Goal: Information Seeking & Learning: Learn about a topic

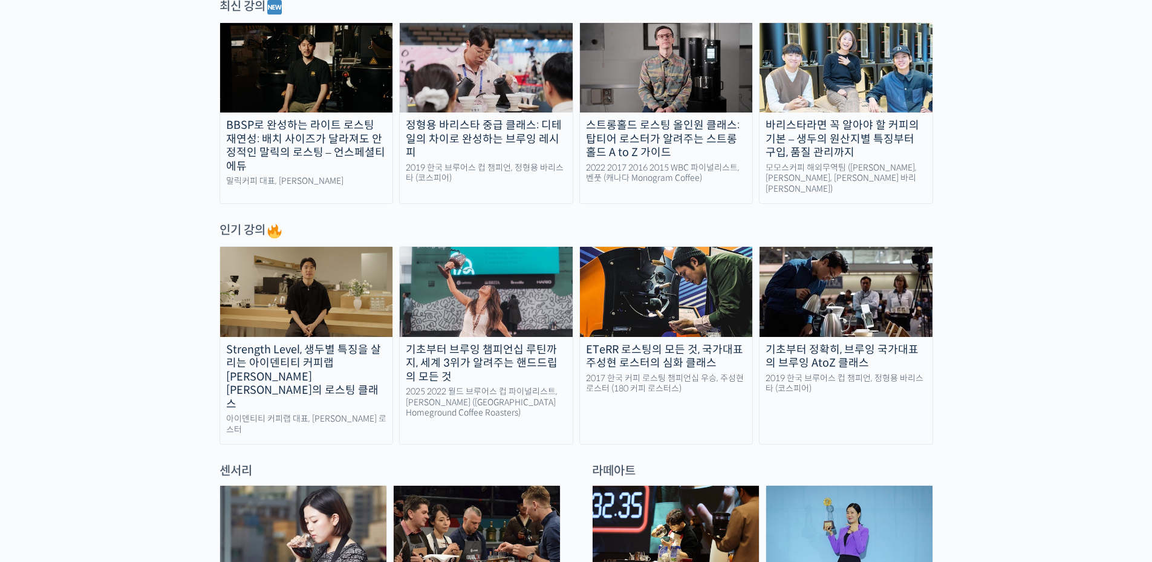
scroll to position [484, 0]
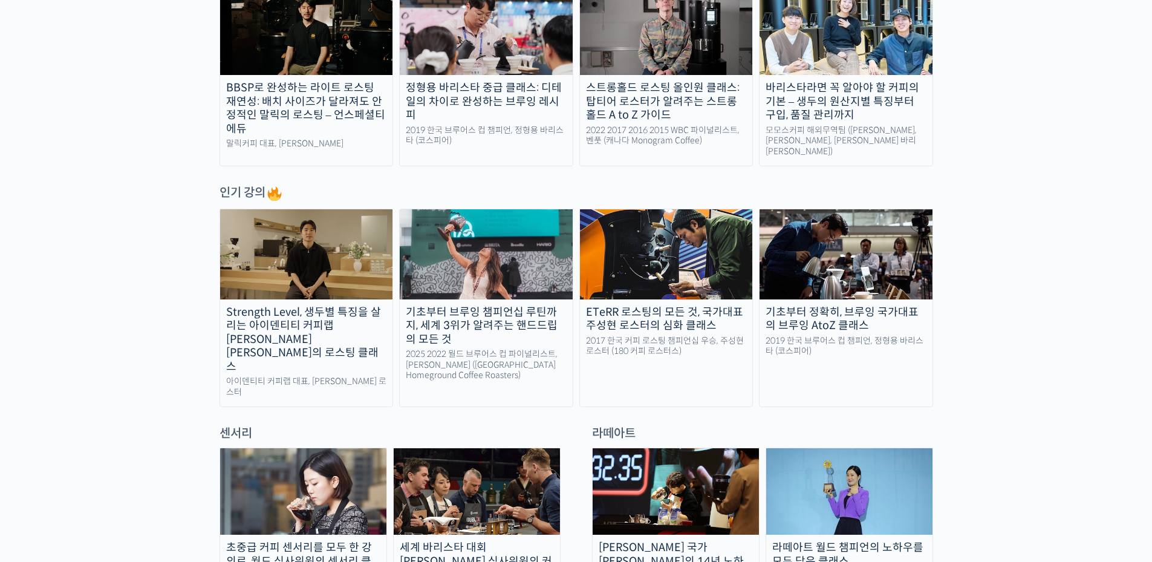
click at [434, 125] on div "2019 한국 브루어스 컵 챔피언, 정형용 바리스타 (코스피어)" at bounding box center [486, 135] width 173 height 21
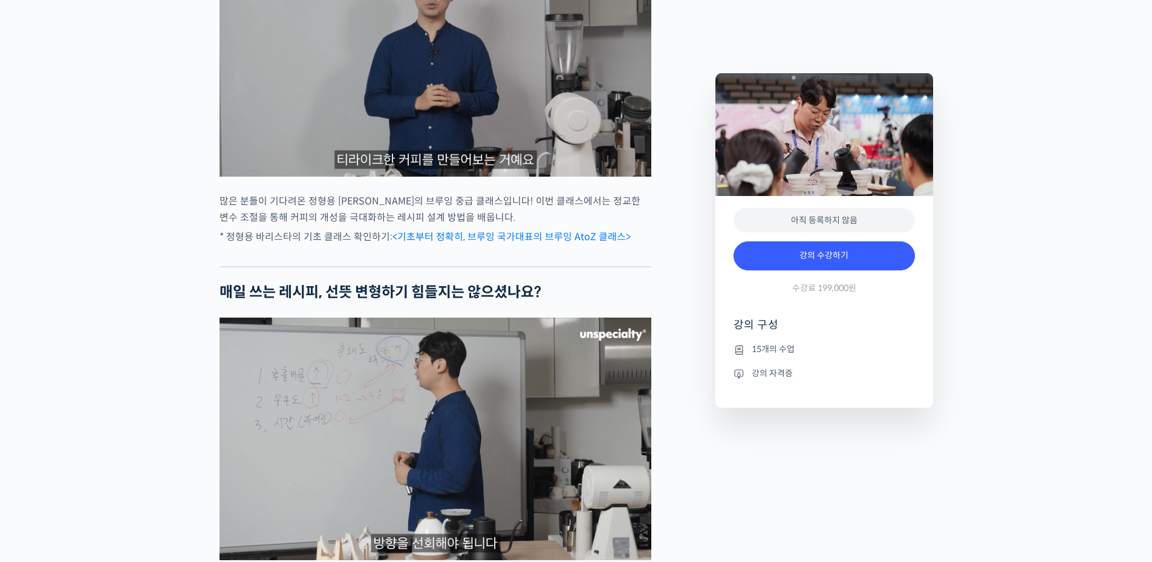
scroll to position [786, 0]
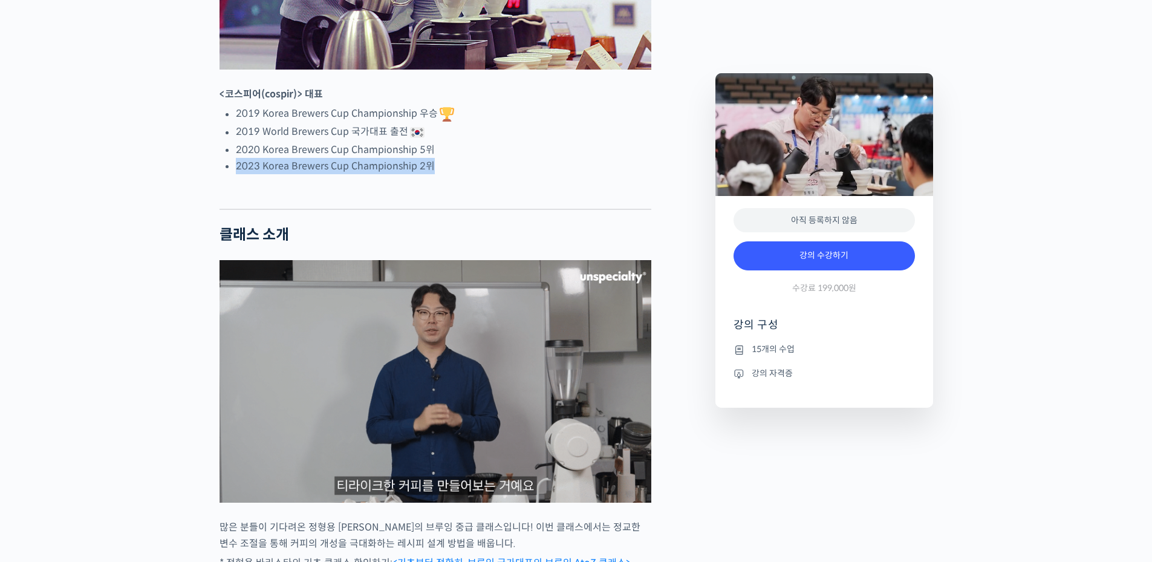
drag, startPoint x: 469, startPoint y: 207, endPoint x: 475, endPoint y: 191, distance: 17.2
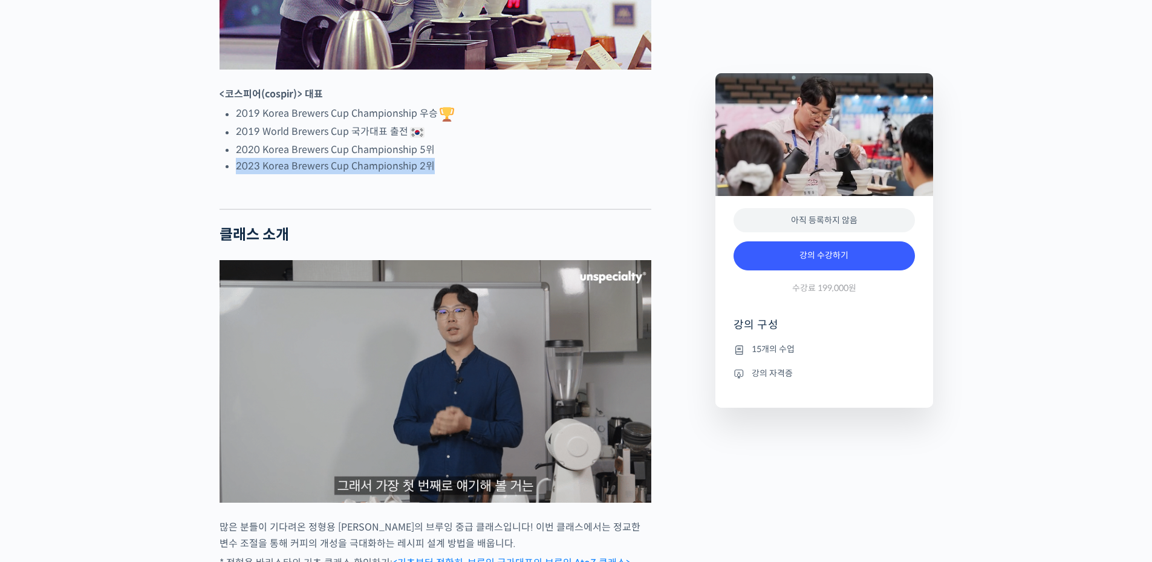
click at [475, 174] on ul "2019 Korea Brewers Cup Championship 우승 2019 World Brewers Cup 국가대표 출전 2020 Kore…" at bounding box center [443, 139] width 415 height 69
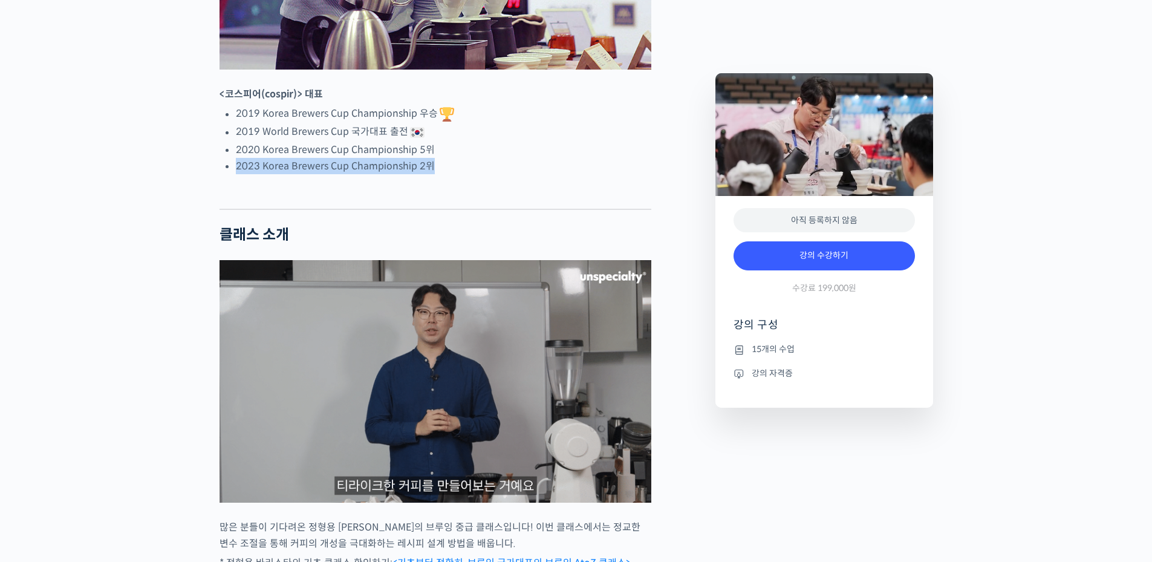
click at [475, 158] on li "2020 Korea Brewers Cup Championship 5위" at bounding box center [443, 150] width 415 height 16
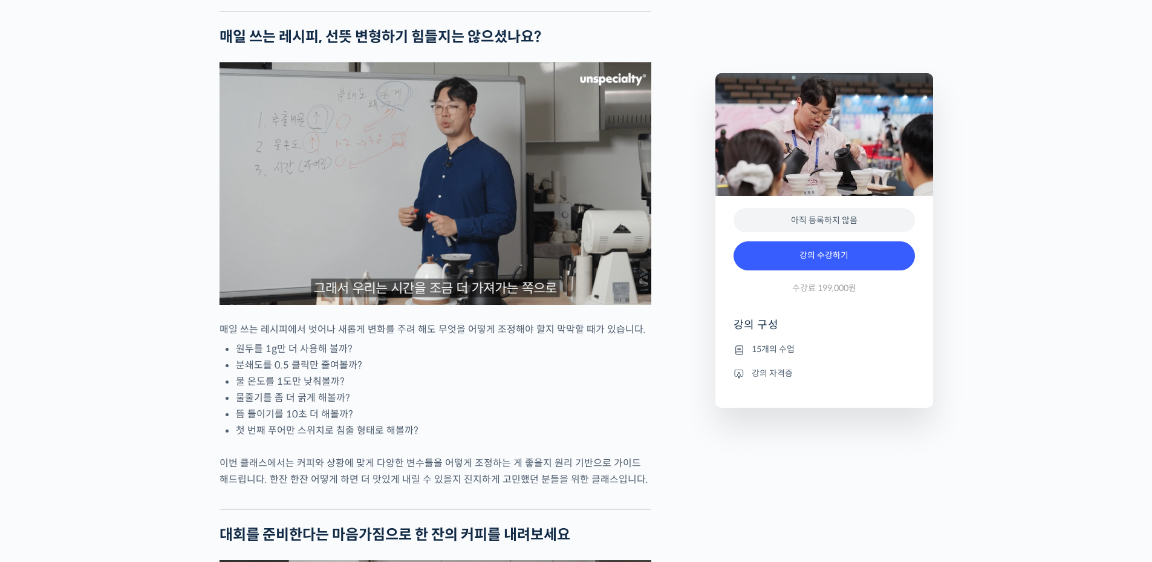
scroll to position [1270, 0]
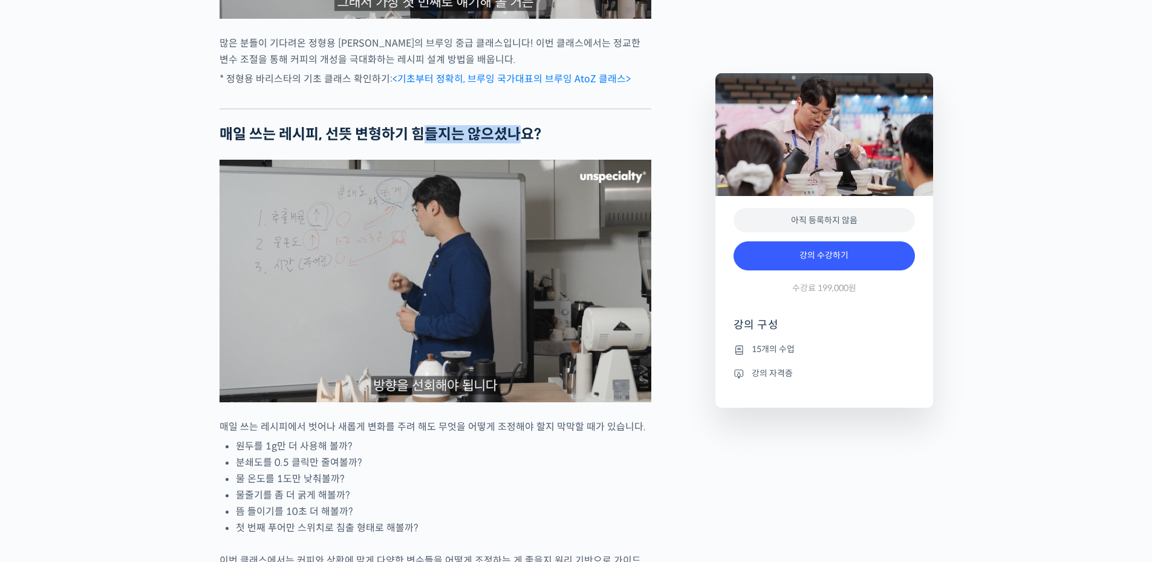
drag, startPoint x: 523, startPoint y: 174, endPoint x: 421, endPoint y: 165, distance: 102.0
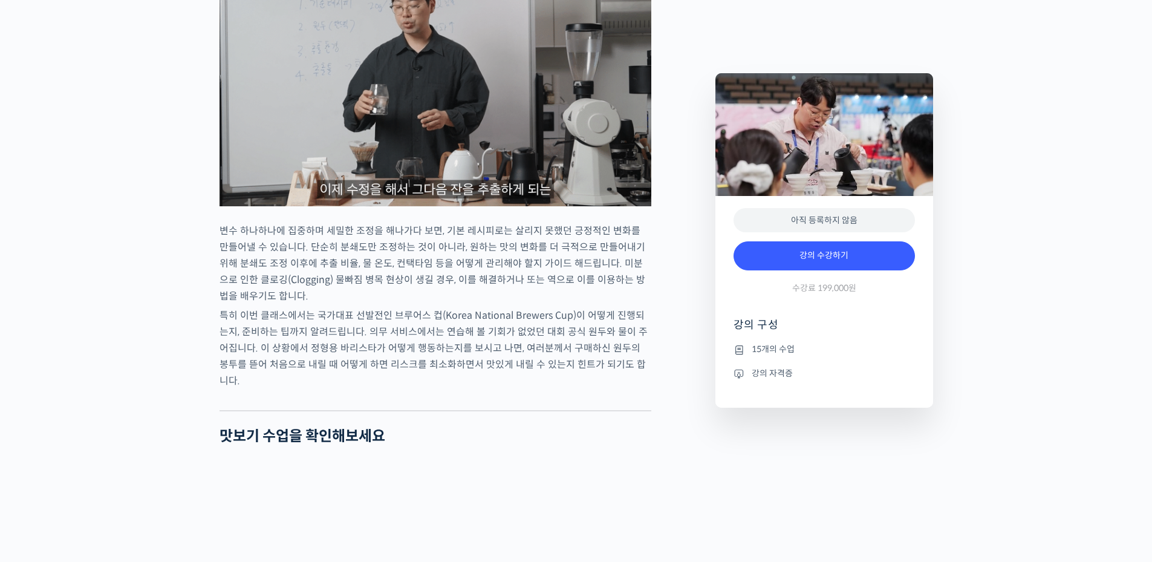
scroll to position [1996, 0]
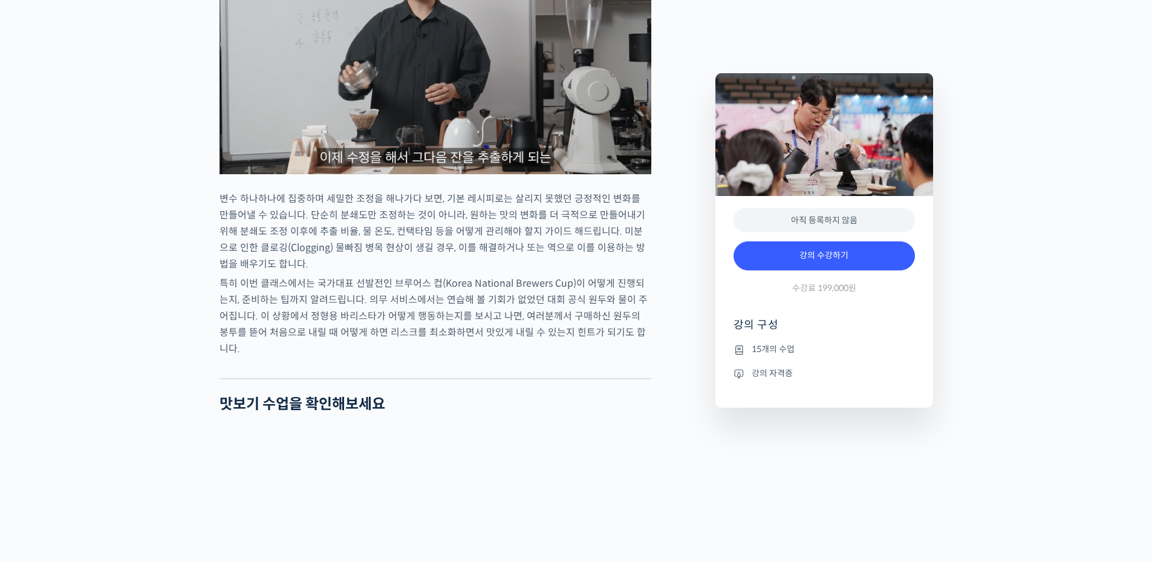
drag, startPoint x: 65, startPoint y: 322, endPoint x: 102, endPoint y: 315, distance: 37.5
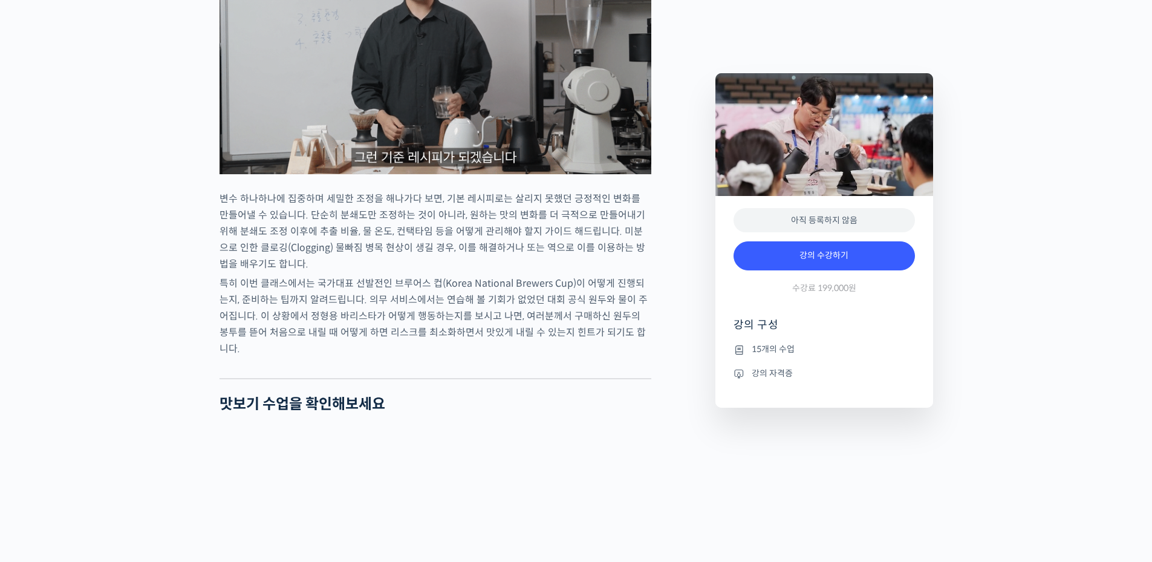
click at [68, 322] on div "정형용 바리스타 중급 클래스: 디테일의 차이로 완성하는 브루잉 레시피 강의 상세 내용 확인하기 정형용 바리스타를 소개합니다! <코스피어(cos…" at bounding box center [576, 527] width 1152 height 4048
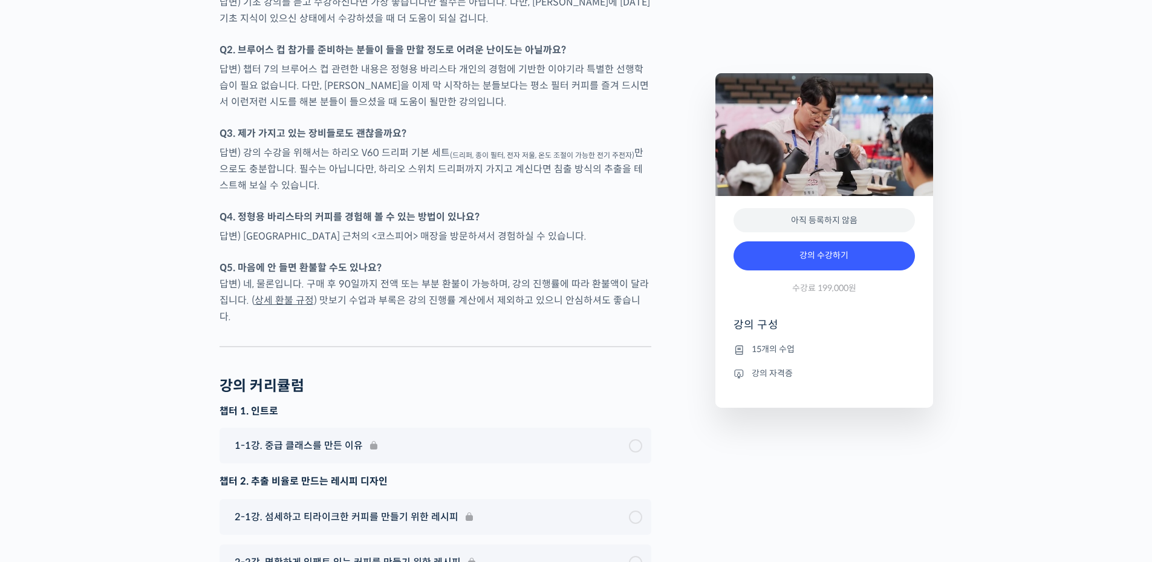
scroll to position [3266, 0]
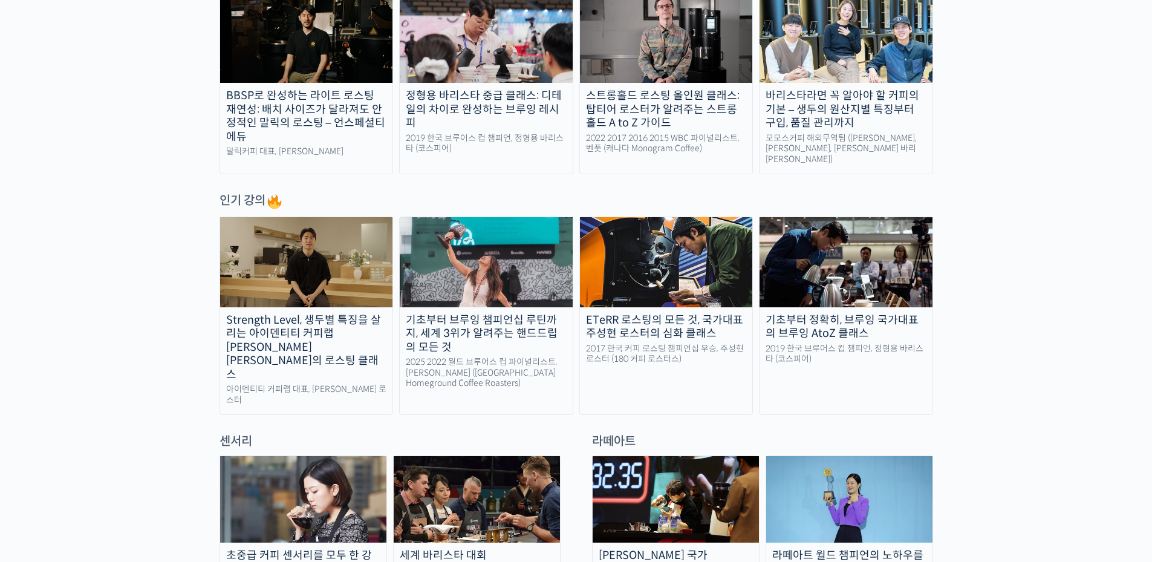
scroll to position [726, 0]
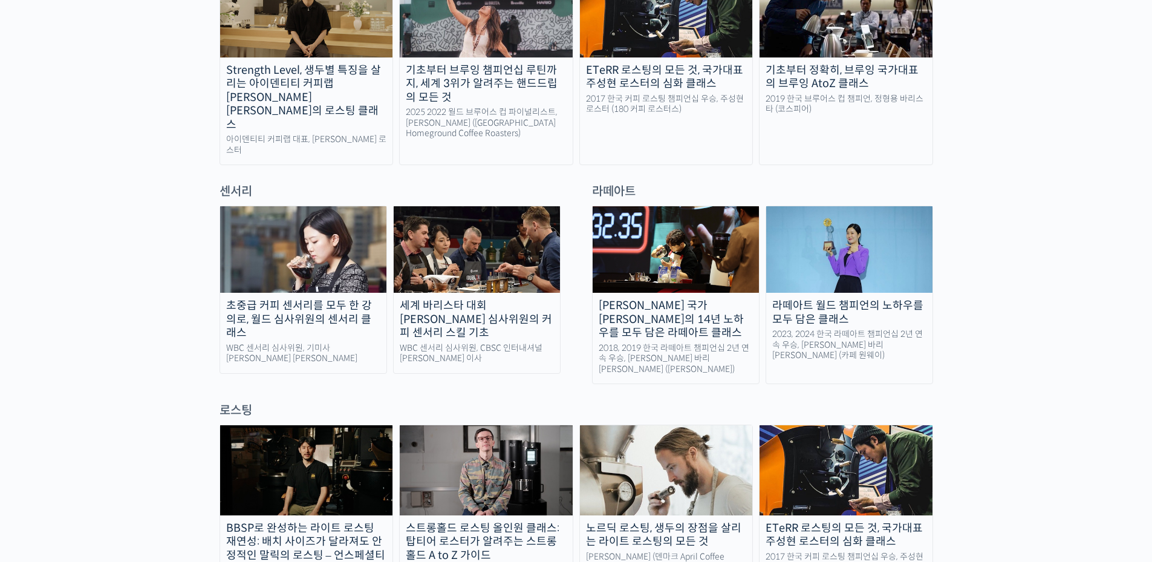
click at [371, 299] on div "초중급 커피 센서리를 모두 한 강의로, 월드 심사위원의 센서리 클래스" at bounding box center [303, 319] width 166 height 41
click at [345, 246] on img at bounding box center [303, 249] width 166 height 86
click at [322, 258] on img at bounding box center [303, 249] width 166 height 86
